Goal: Browse casually: Explore the website without a specific task or goal

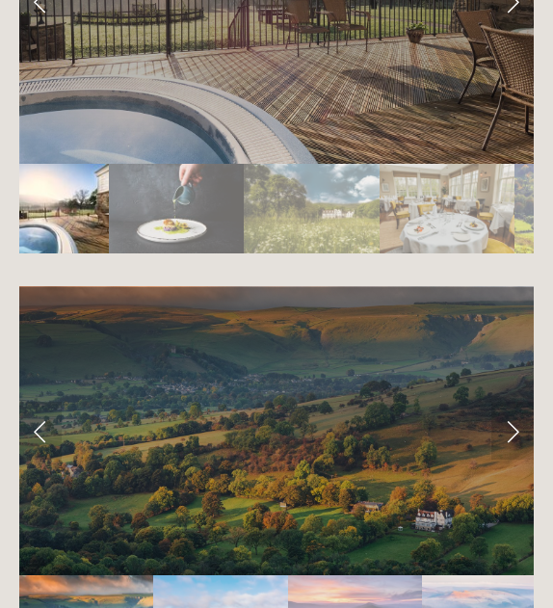
scroll to position [5093, 0]
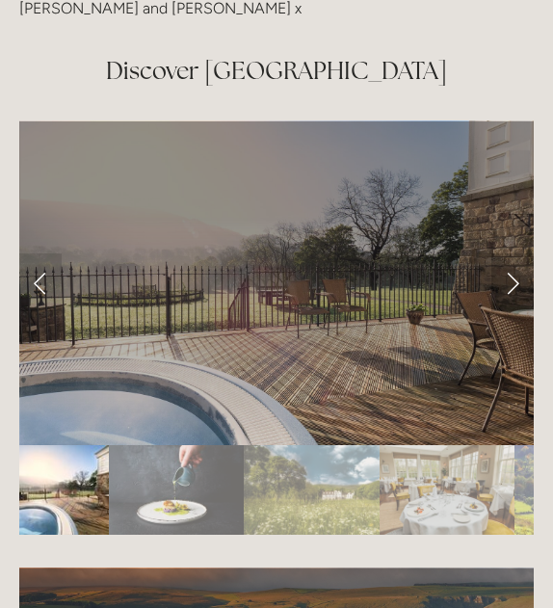
click at [519, 253] on link "Next Slide" at bounding box center [512, 282] width 42 height 58
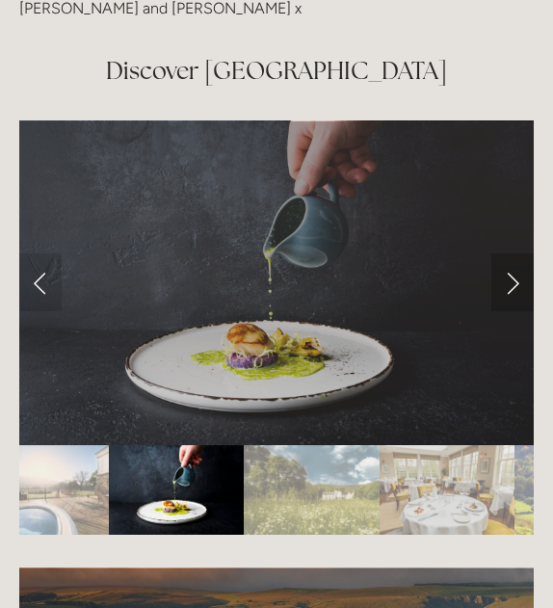
click at [519, 253] on link "Next Slide" at bounding box center [512, 282] width 42 height 58
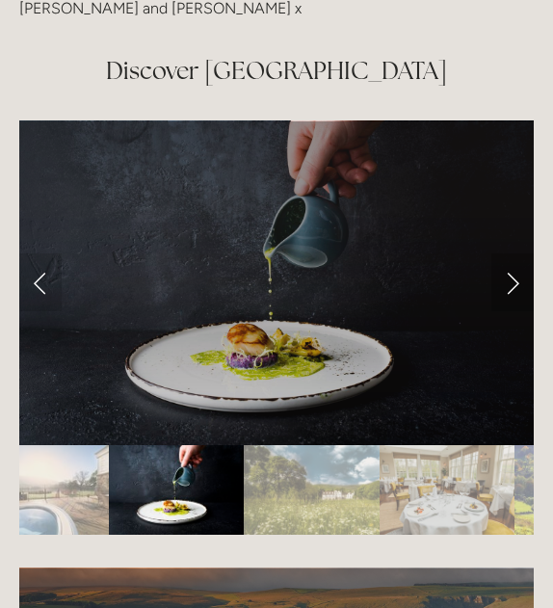
click at [519, 253] on link "Next Slide" at bounding box center [512, 282] width 42 height 58
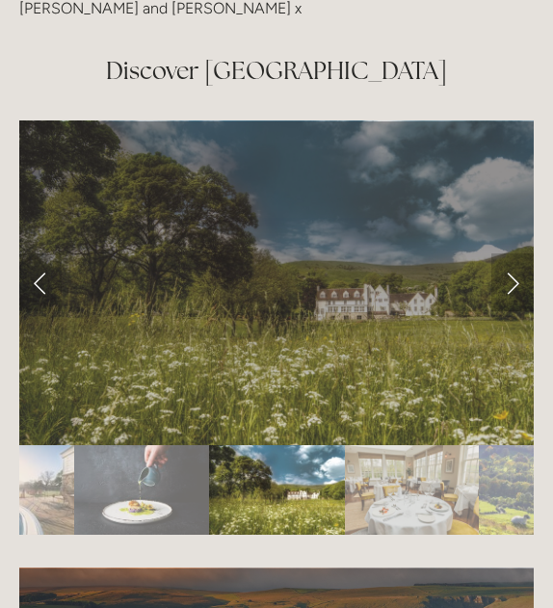
click at [519, 253] on link "Next Slide" at bounding box center [512, 282] width 42 height 58
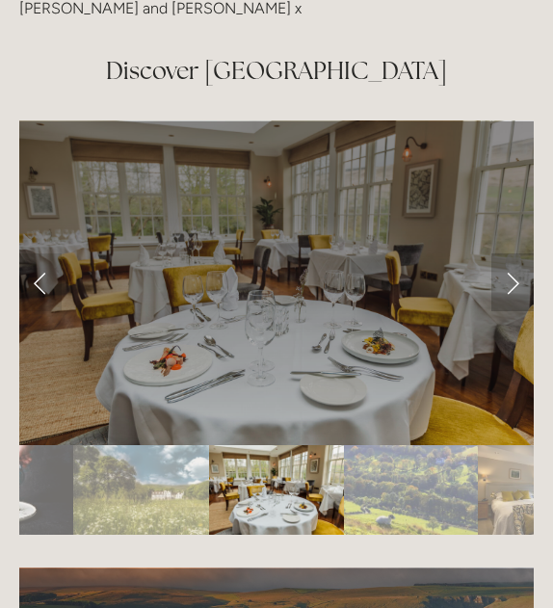
click at [519, 253] on link "Next Slide" at bounding box center [512, 282] width 42 height 58
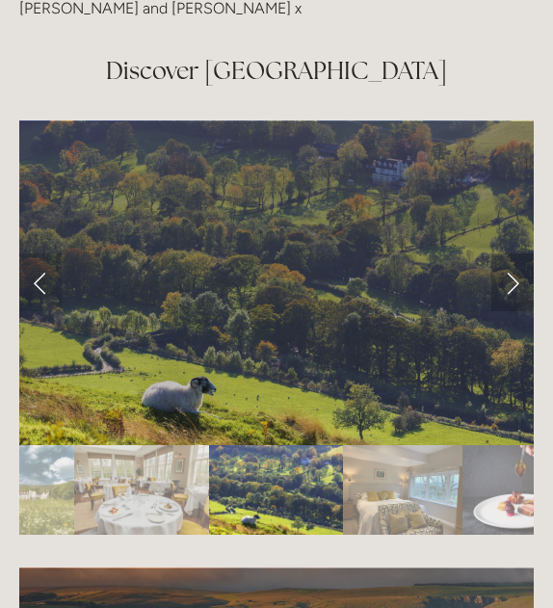
click at [519, 253] on link "Next Slide" at bounding box center [512, 282] width 42 height 58
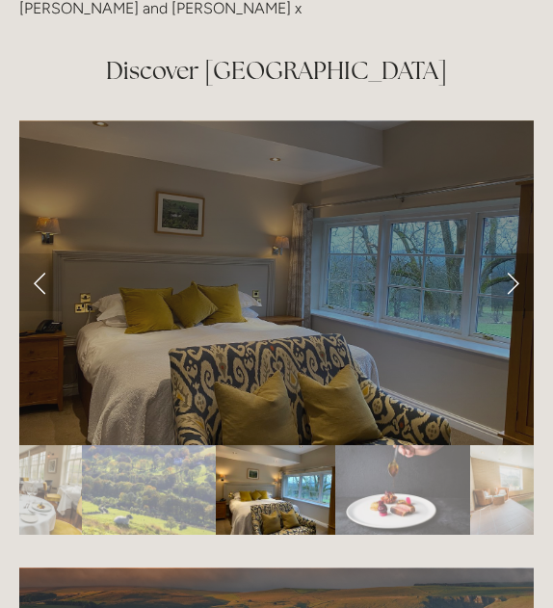
click at [519, 253] on link "Next Slide" at bounding box center [512, 282] width 42 height 58
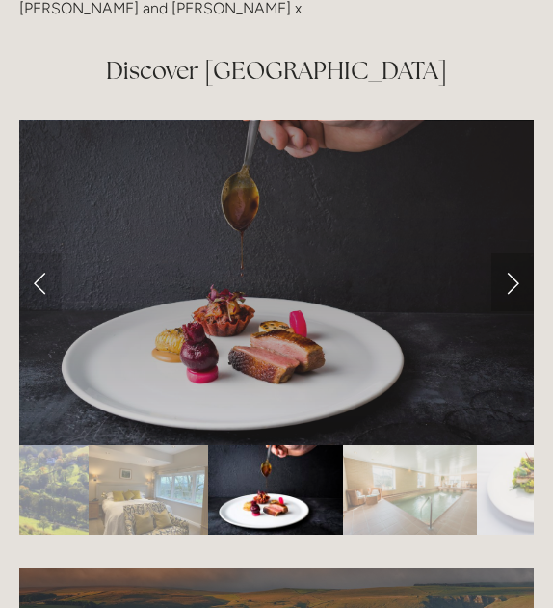
click at [519, 253] on link "Next Slide" at bounding box center [512, 282] width 42 height 58
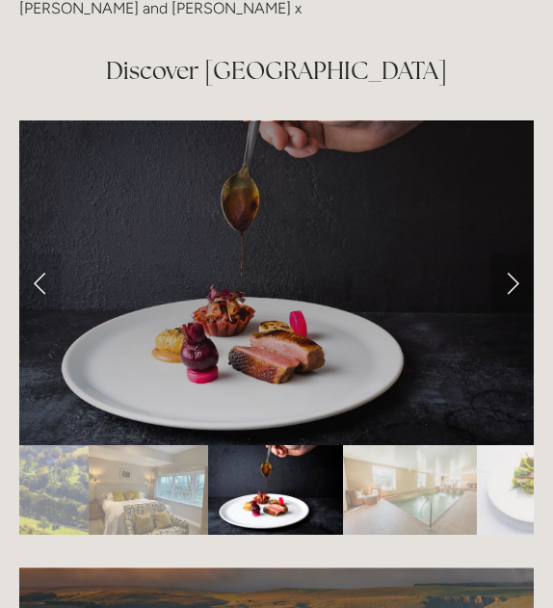
click at [519, 253] on link "Next Slide" at bounding box center [512, 282] width 42 height 58
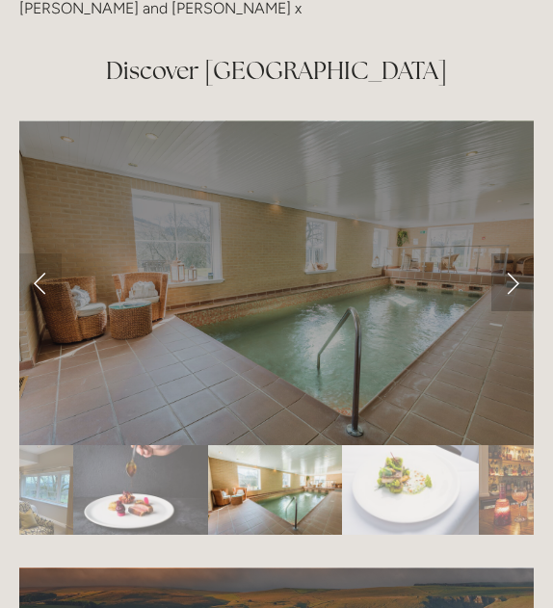
click at [519, 253] on link "Next Slide" at bounding box center [512, 282] width 42 height 58
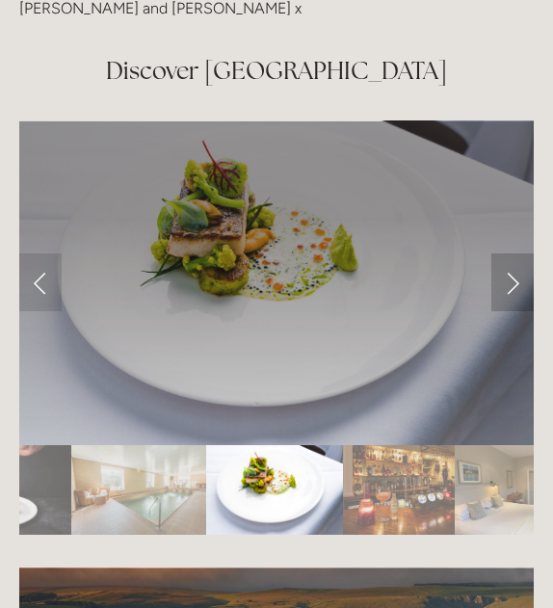
click at [519, 253] on link "Next Slide" at bounding box center [512, 282] width 42 height 58
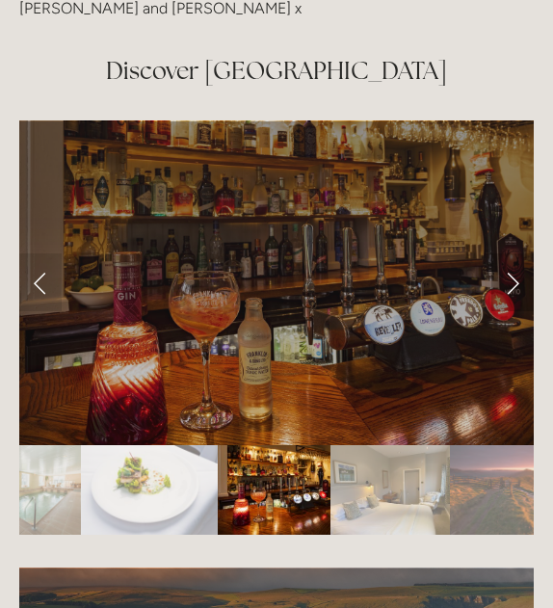
click at [519, 253] on link "Next Slide" at bounding box center [512, 282] width 42 height 58
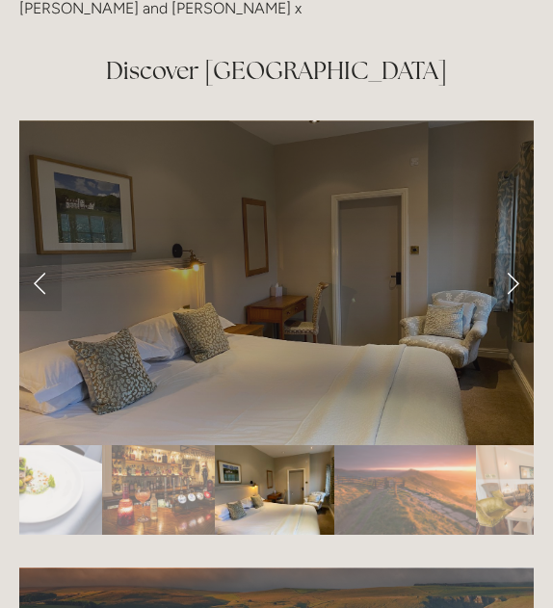
click at [519, 253] on link "Next Slide" at bounding box center [512, 282] width 42 height 58
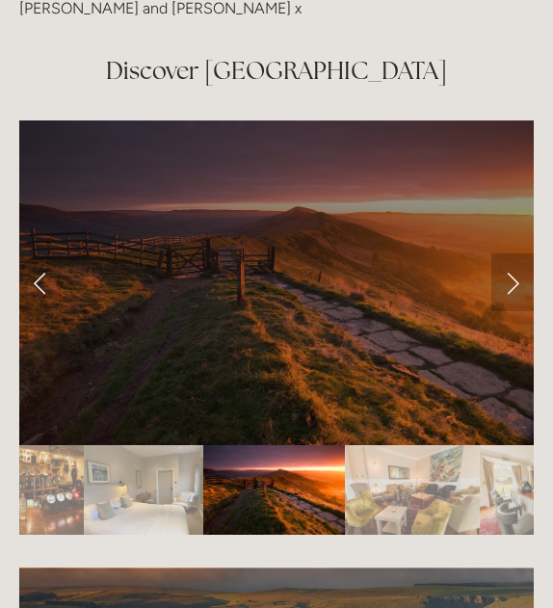
click at [519, 253] on link "Next Slide" at bounding box center [512, 282] width 42 height 58
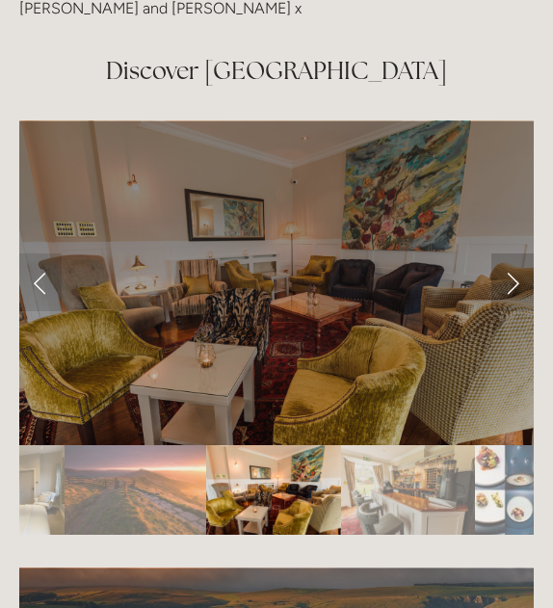
click at [519, 253] on link "Next Slide" at bounding box center [512, 282] width 42 height 58
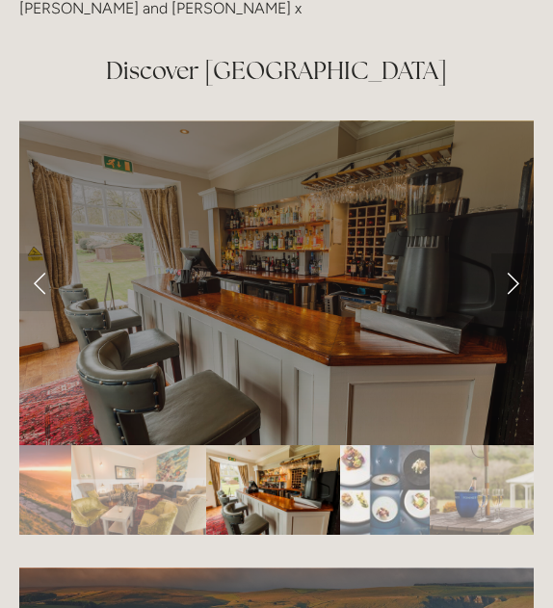
click at [519, 253] on link "Next Slide" at bounding box center [512, 282] width 42 height 58
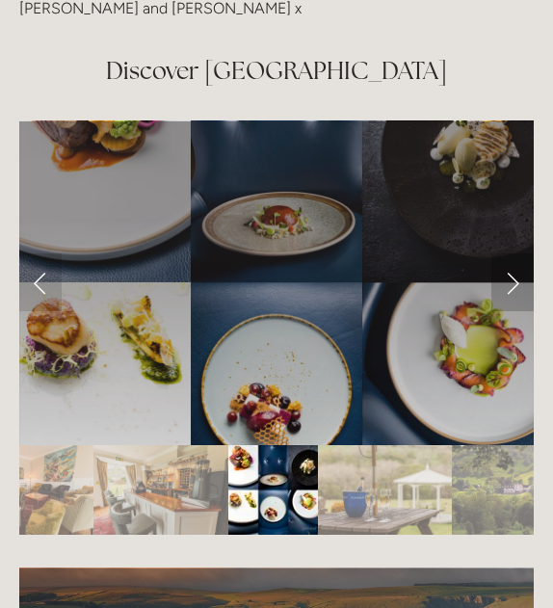
click at [519, 253] on link "Next Slide" at bounding box center [512, 282] width 42 height 58
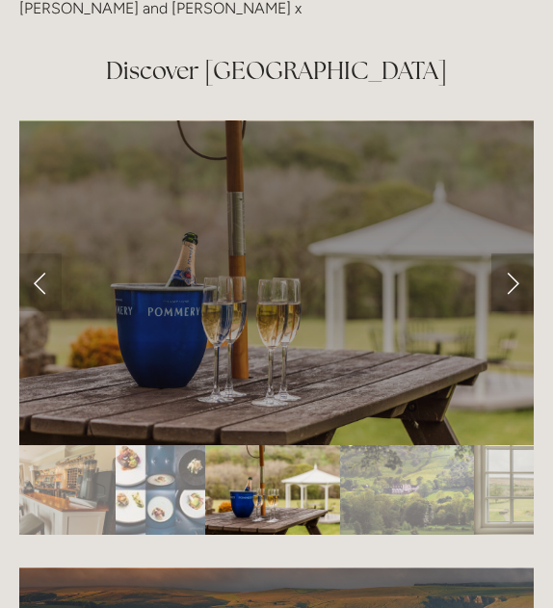
click at [519, 253] on link "Next Slide" at bounding box center [512, 282] width 42 height 58
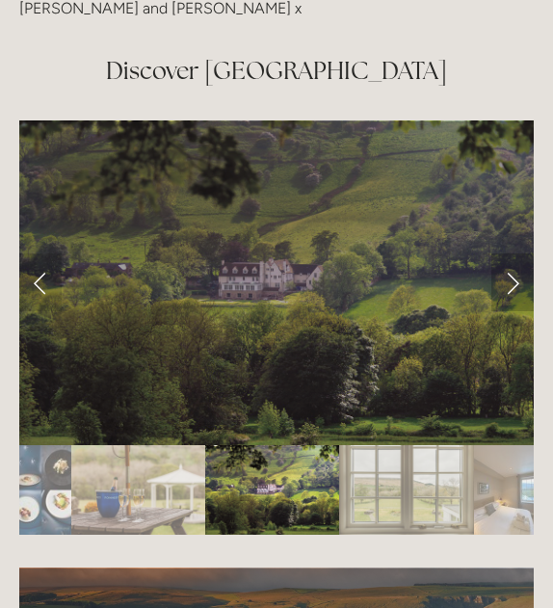
click at [519, 253] on link "Next Slide" at bounding box center [512, 282] width 42 height 58
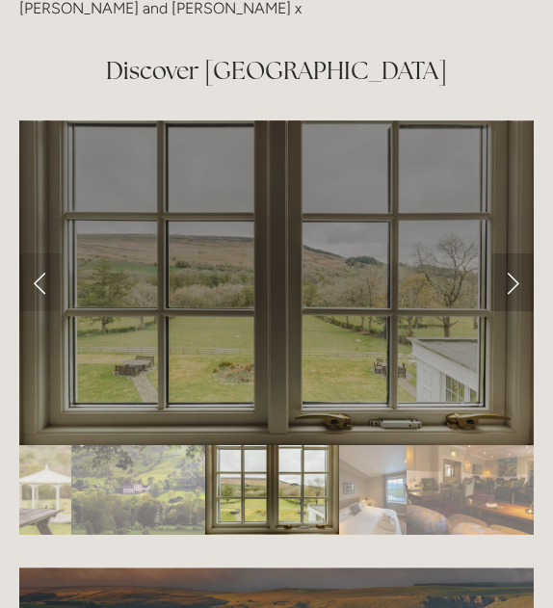
click at [519, 253] on link "Next Slide" at bounding box center [512, 282] width 42 height 58
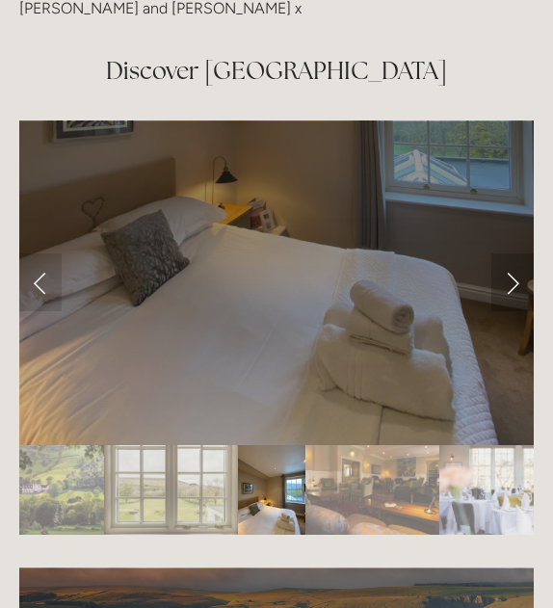
click at [519, 253] on link "Next Slide" at bounding box center [512, 282] width 42 height 58
